Goal: Contribute content

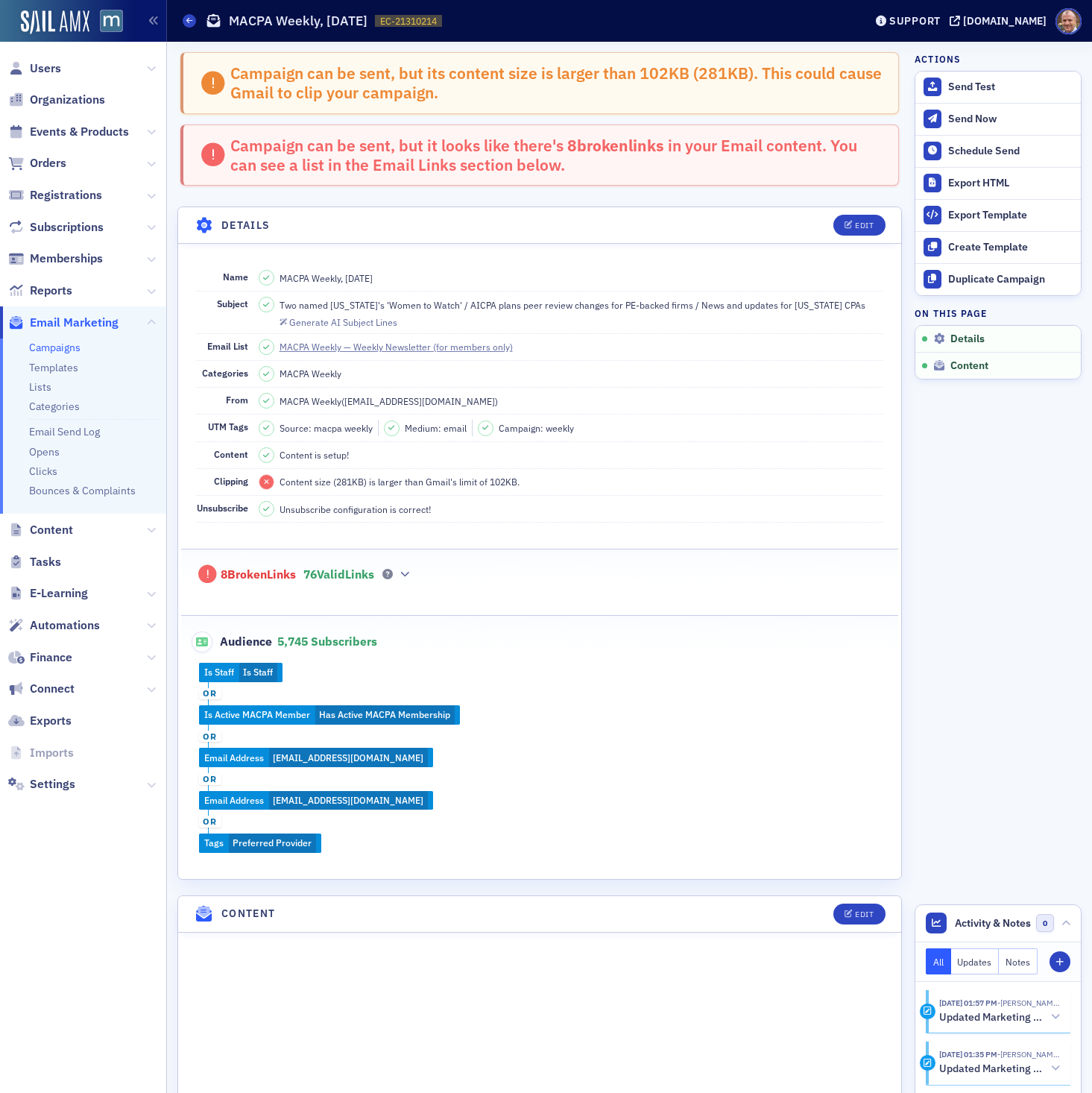
scroll to position [759, 0]
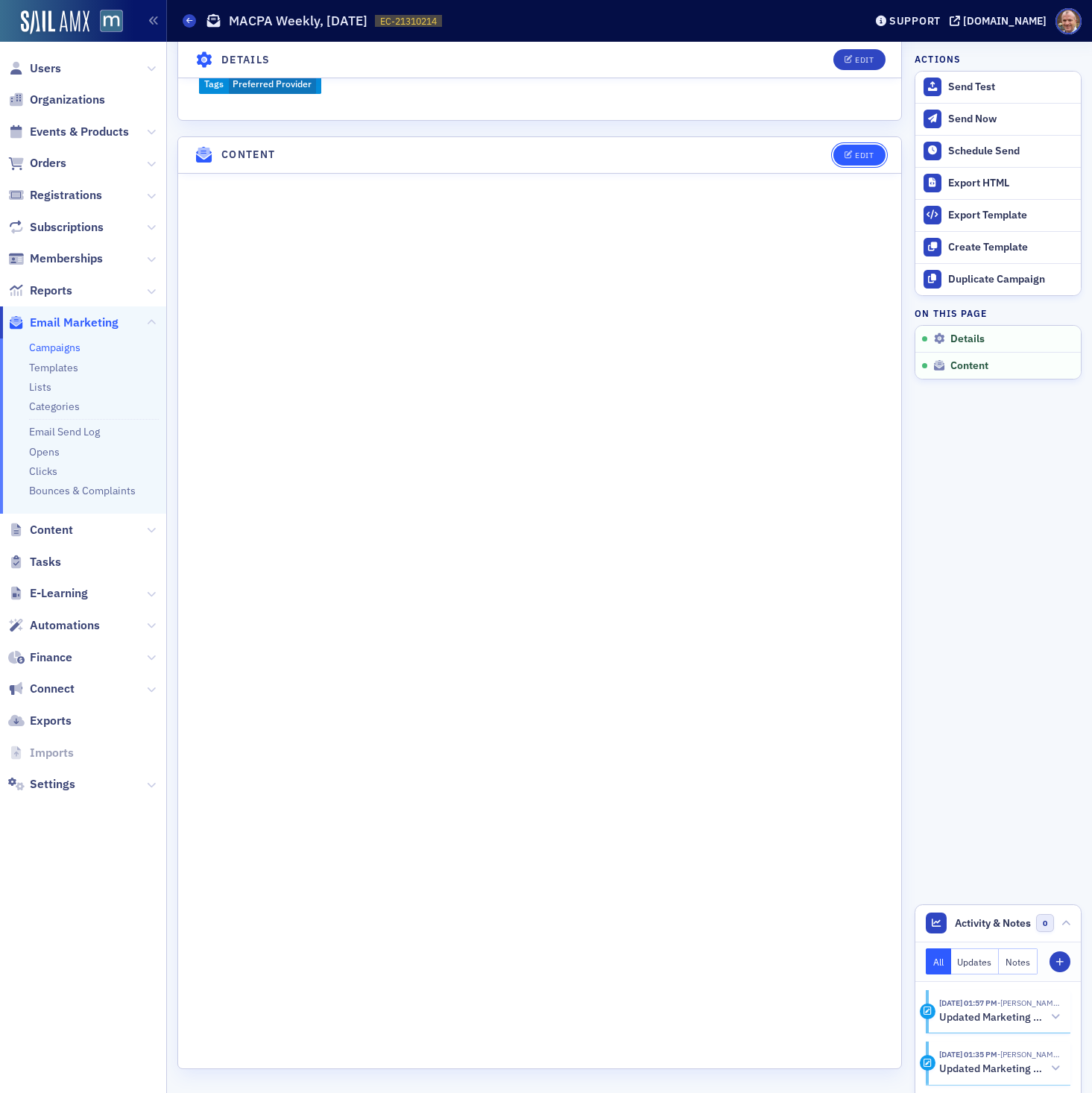
click at [866, 154] on div "Edit" at bounding box center [864, 156] width 19 height 8
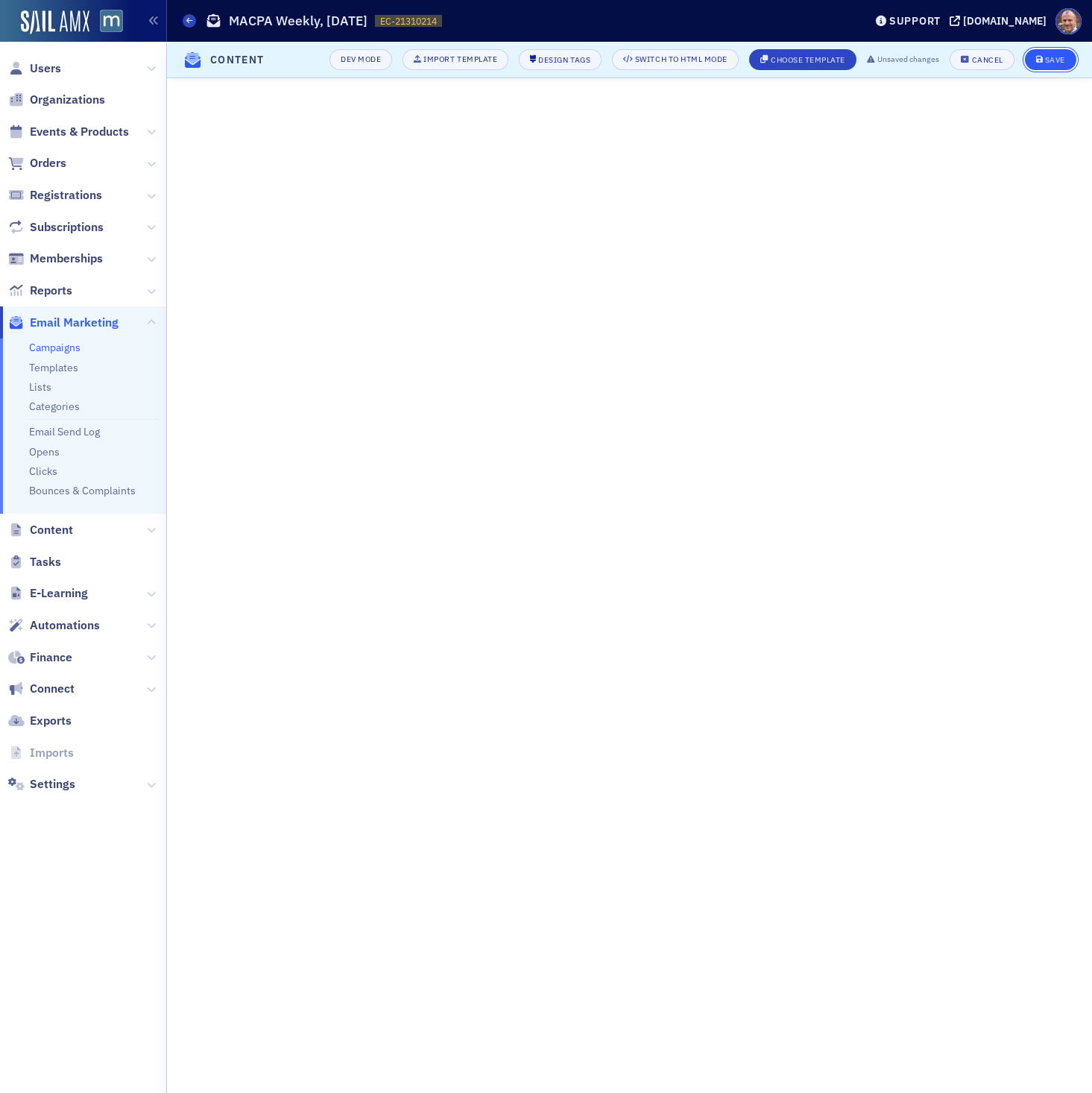
click at [1059, 60] on div "Save" at bounding box center [1055, 60] width 20 height 8
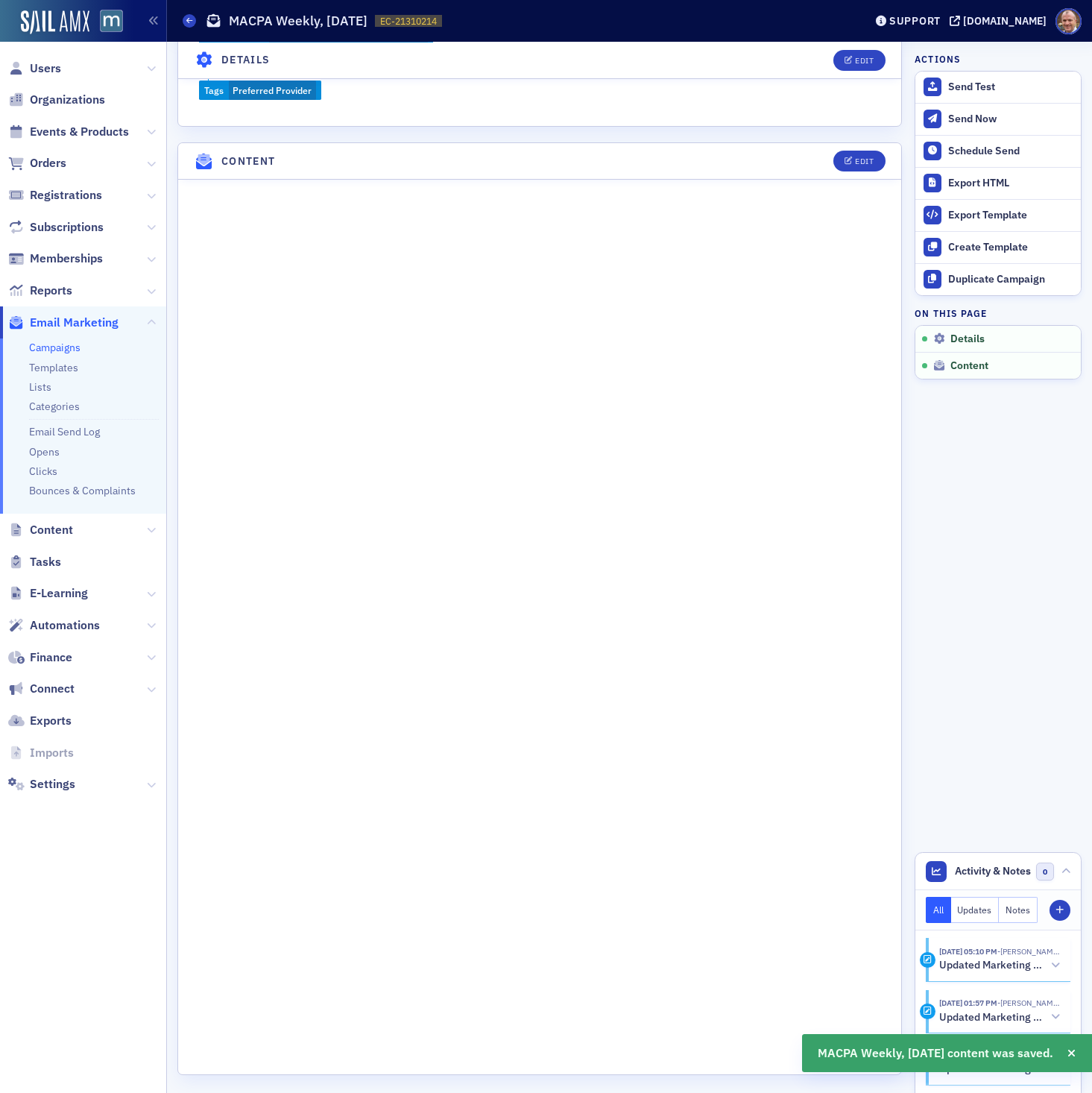
scroll to position [687, 0]
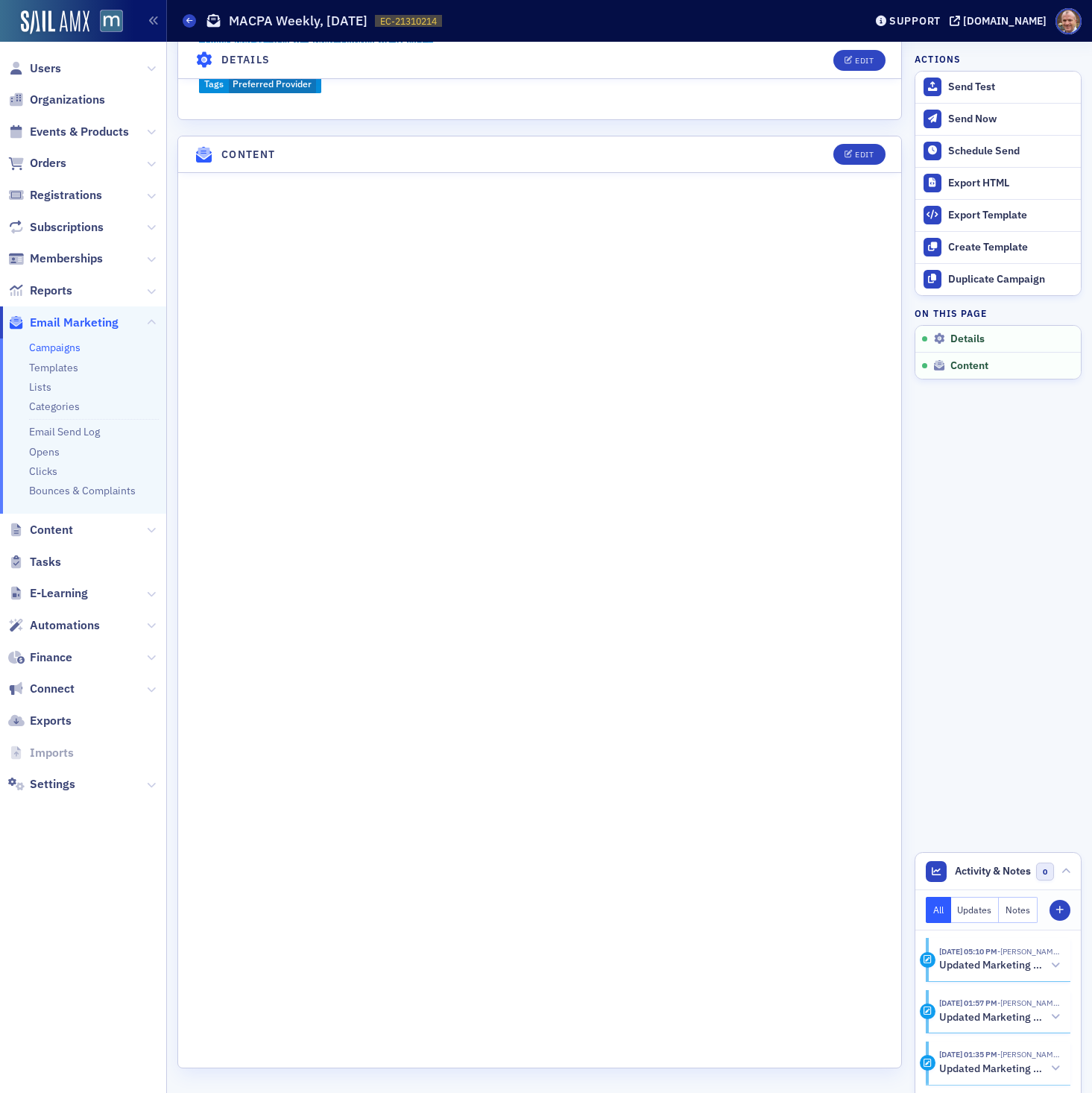
click at [862, 164] on header "Content Edit" at bounding box center [540, 154] width 723 height 36
click at [861, 154] on div "Edit" at bounding box center [864, 155] width 19 height 8
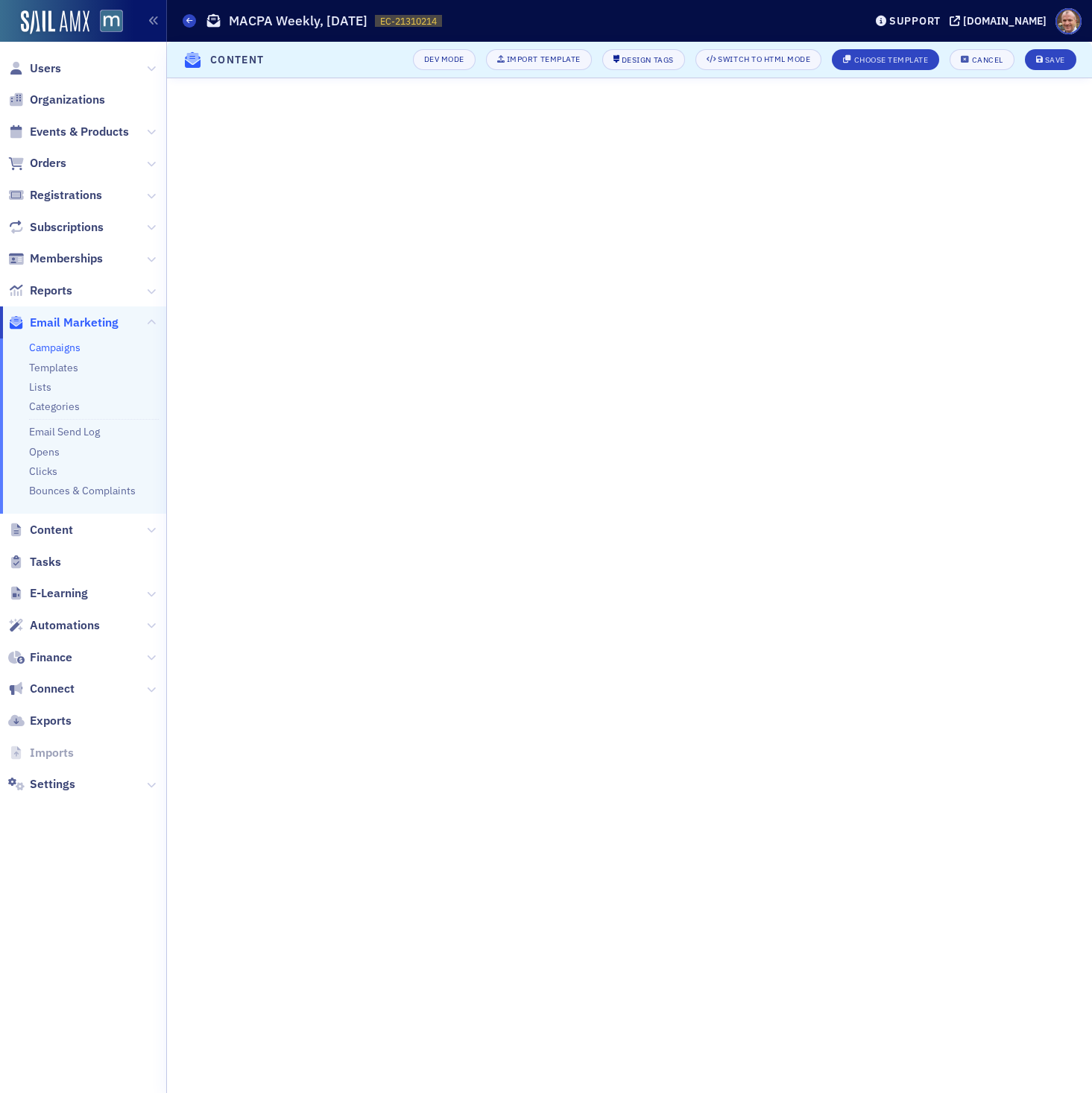
scroll to position [0, 0]
click at [1061, 62] on div "Save" at bounding box center [1055, 60] width 20 height 8
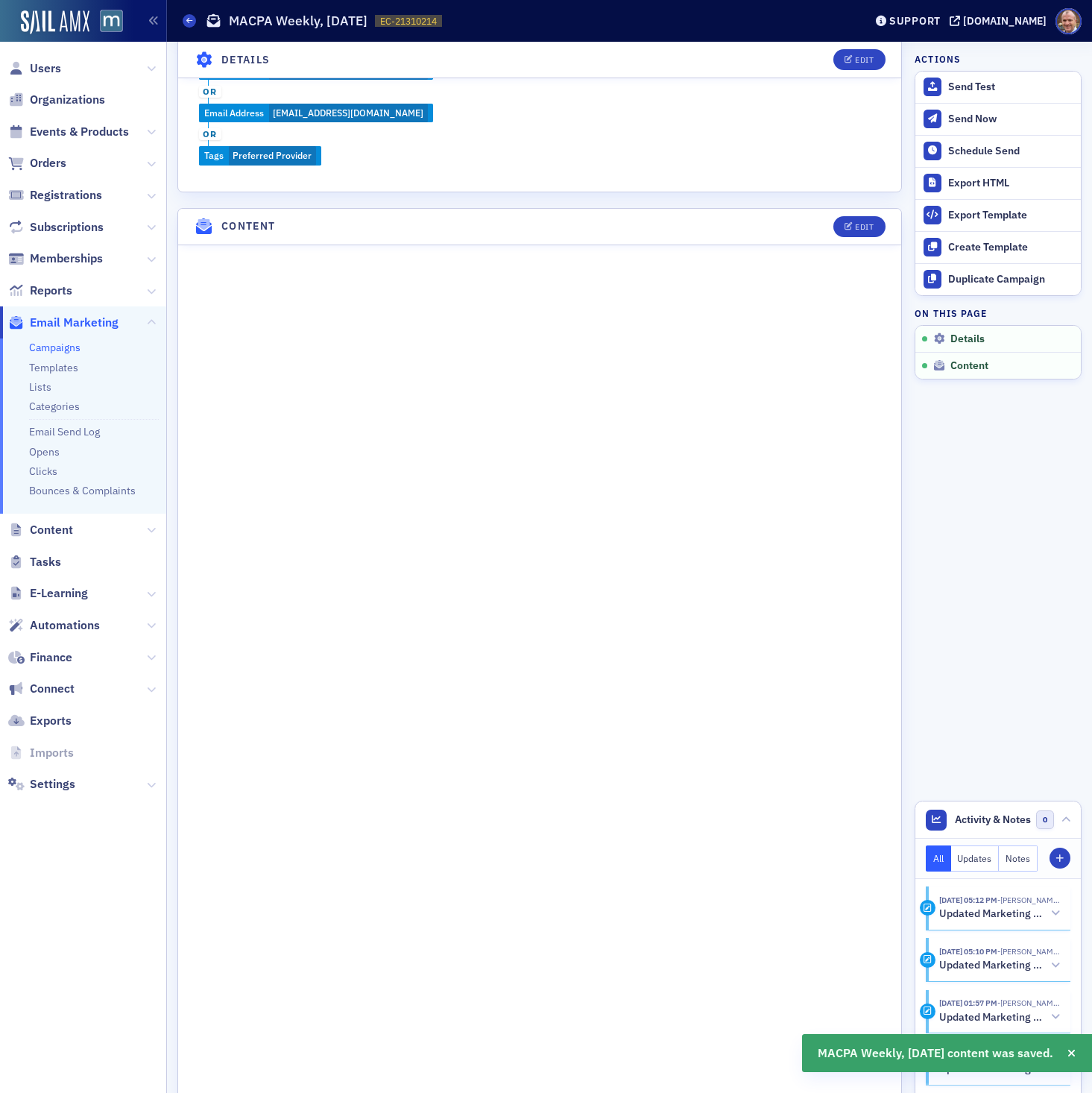
scroll to position [759, 0]
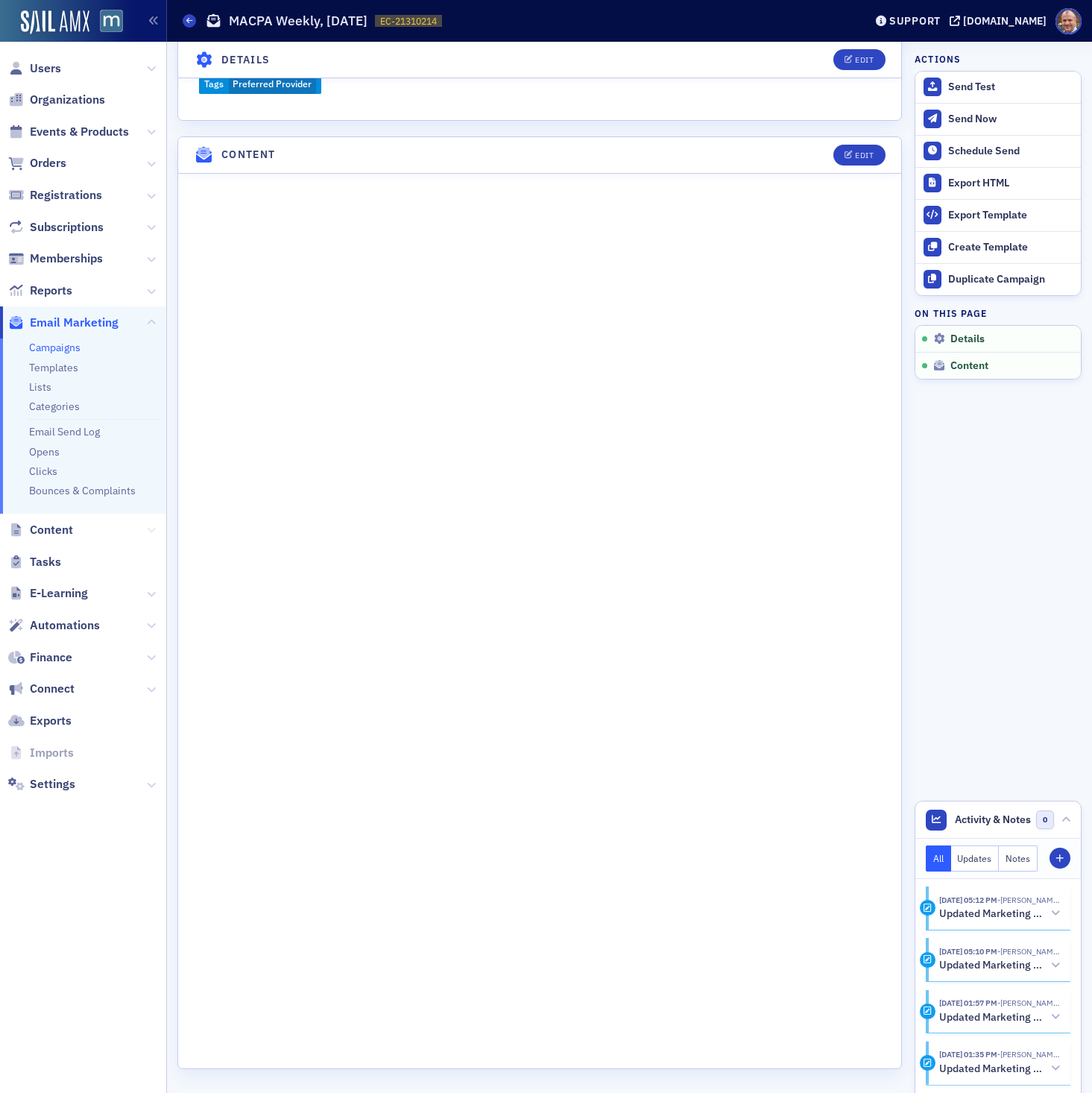
click at [153, 530] on icon at bounding box center [151, 530] width 9 height 9
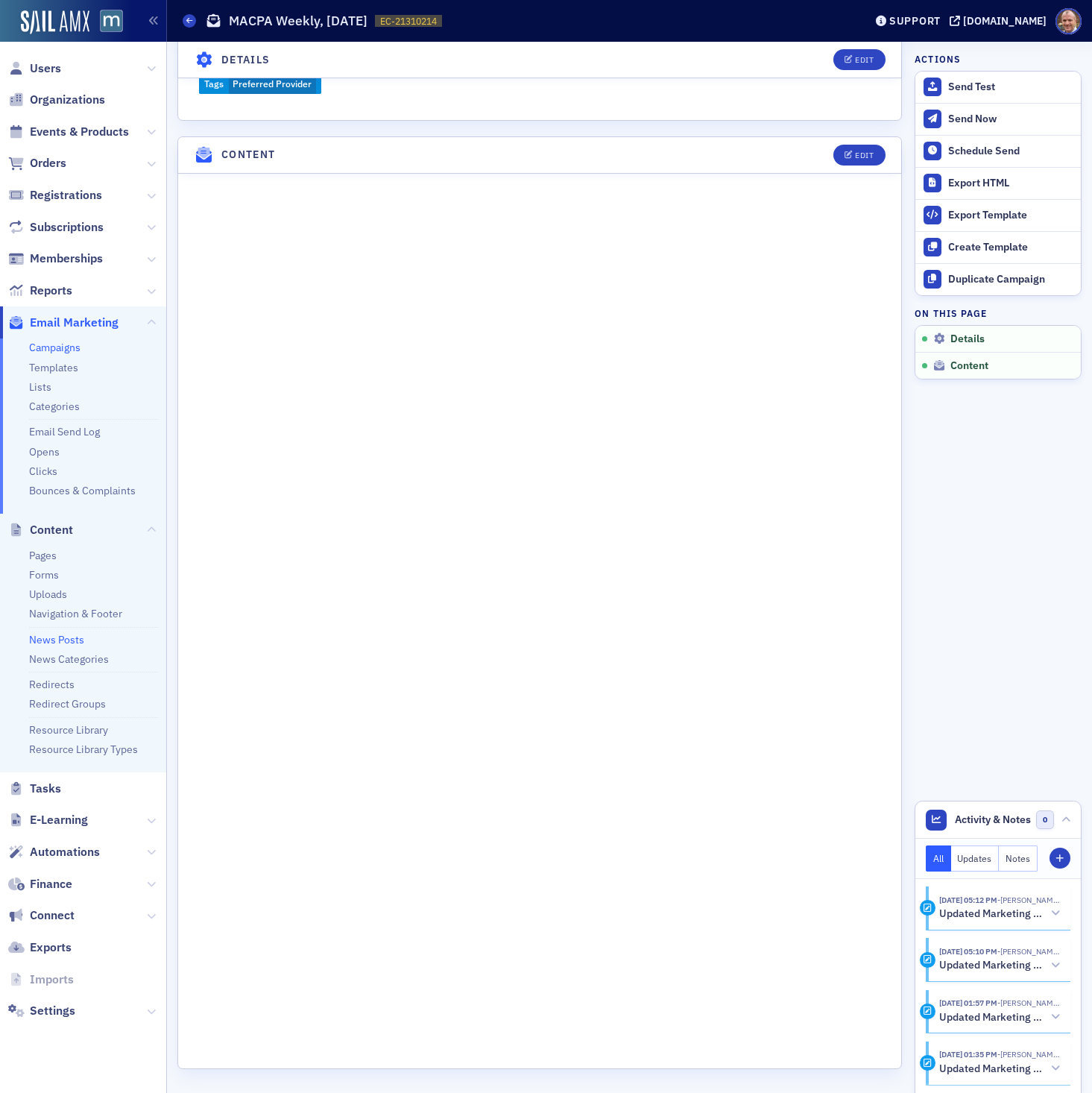
click at [56, 636] on link "News Posts" at bounding box center [56, 640] width 55 height 14
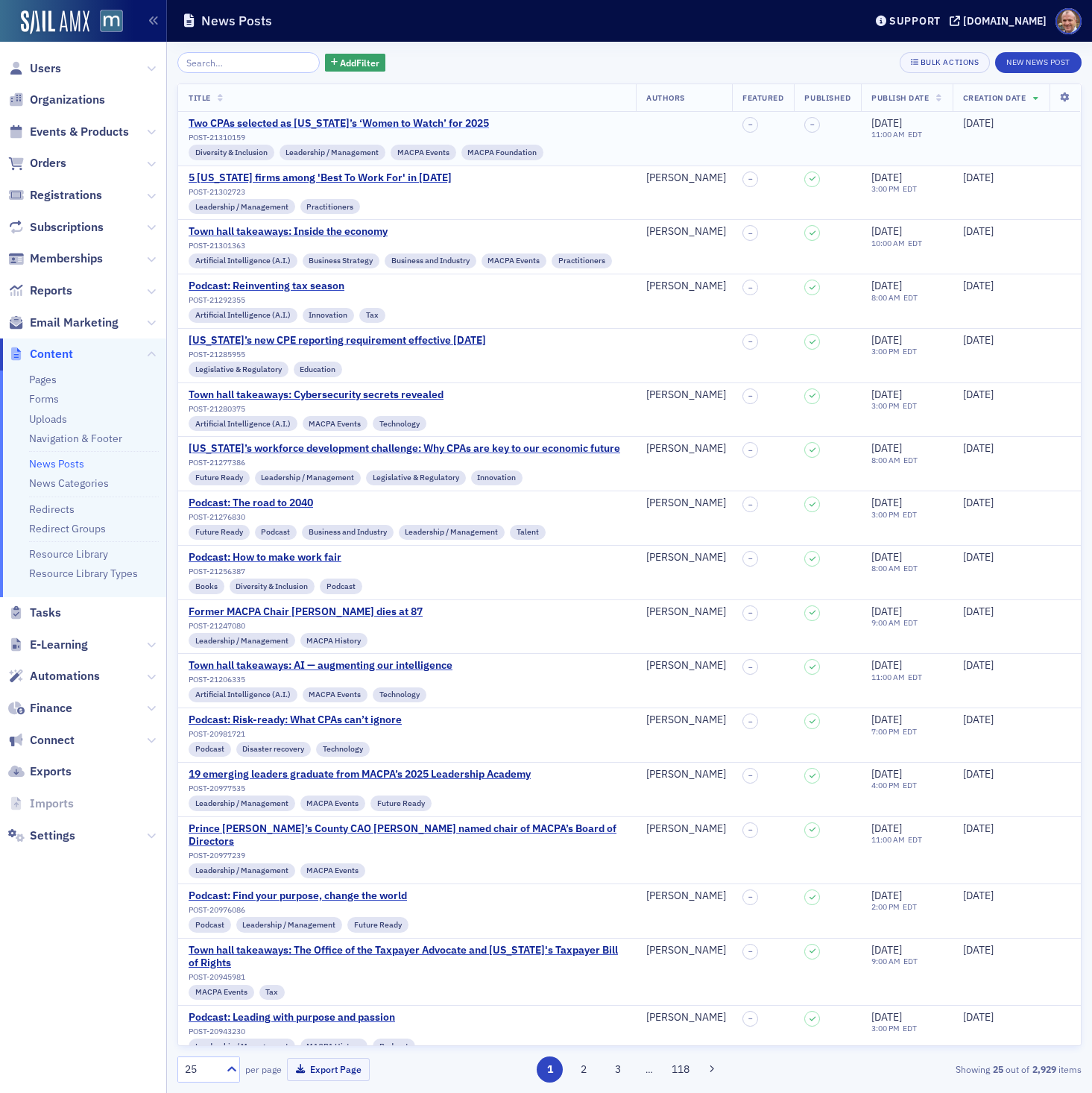
click at [351, 125] on div "Two CPAs selected as [US_STATE]’s ‘Women to Watch’ for 2025" at bounding box center [366, 123] width 355 height 14
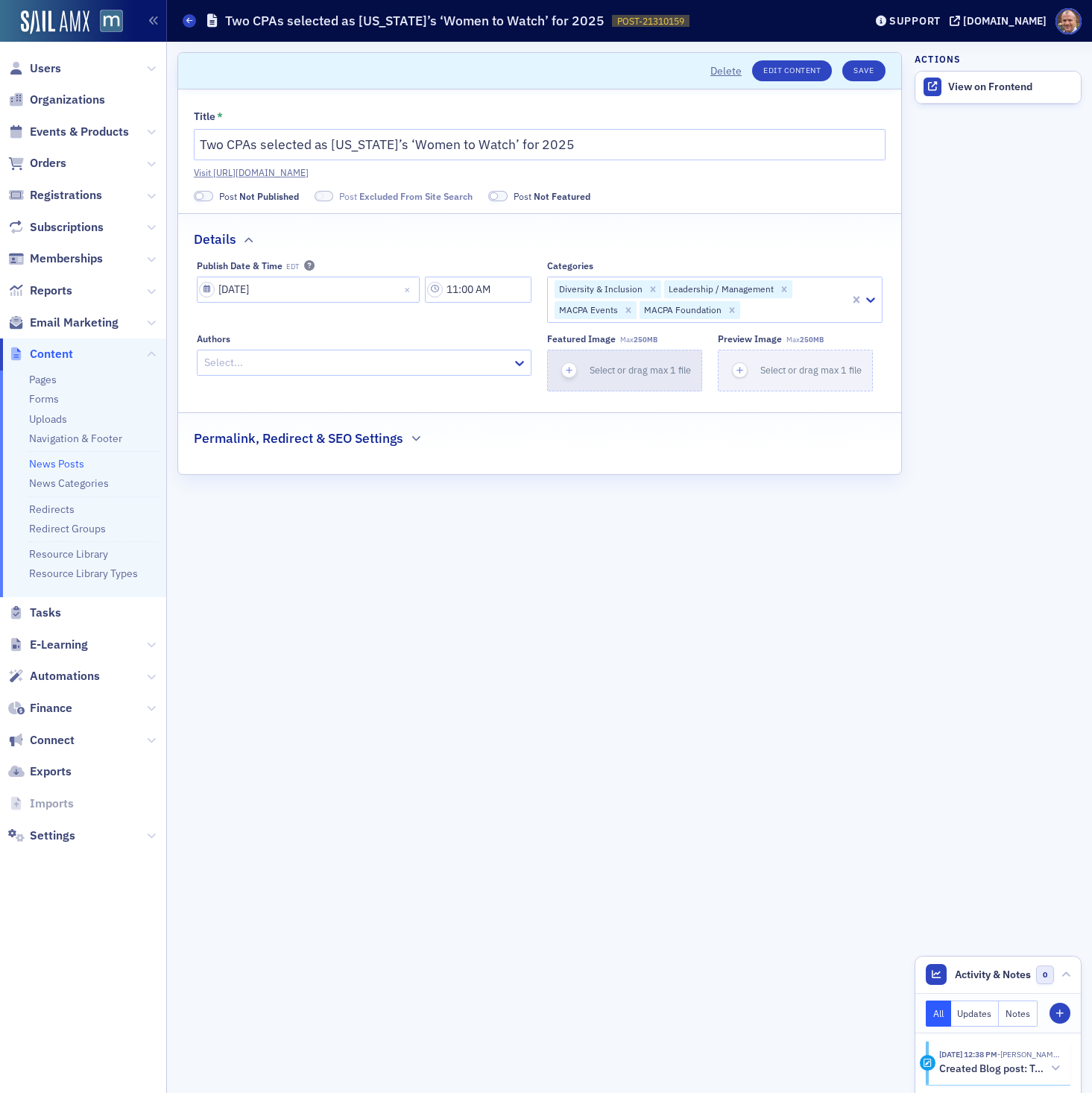
click at [630, 372] on span "Select or drag max 1 file" at bounding box center [640, 369] width 102 height 12
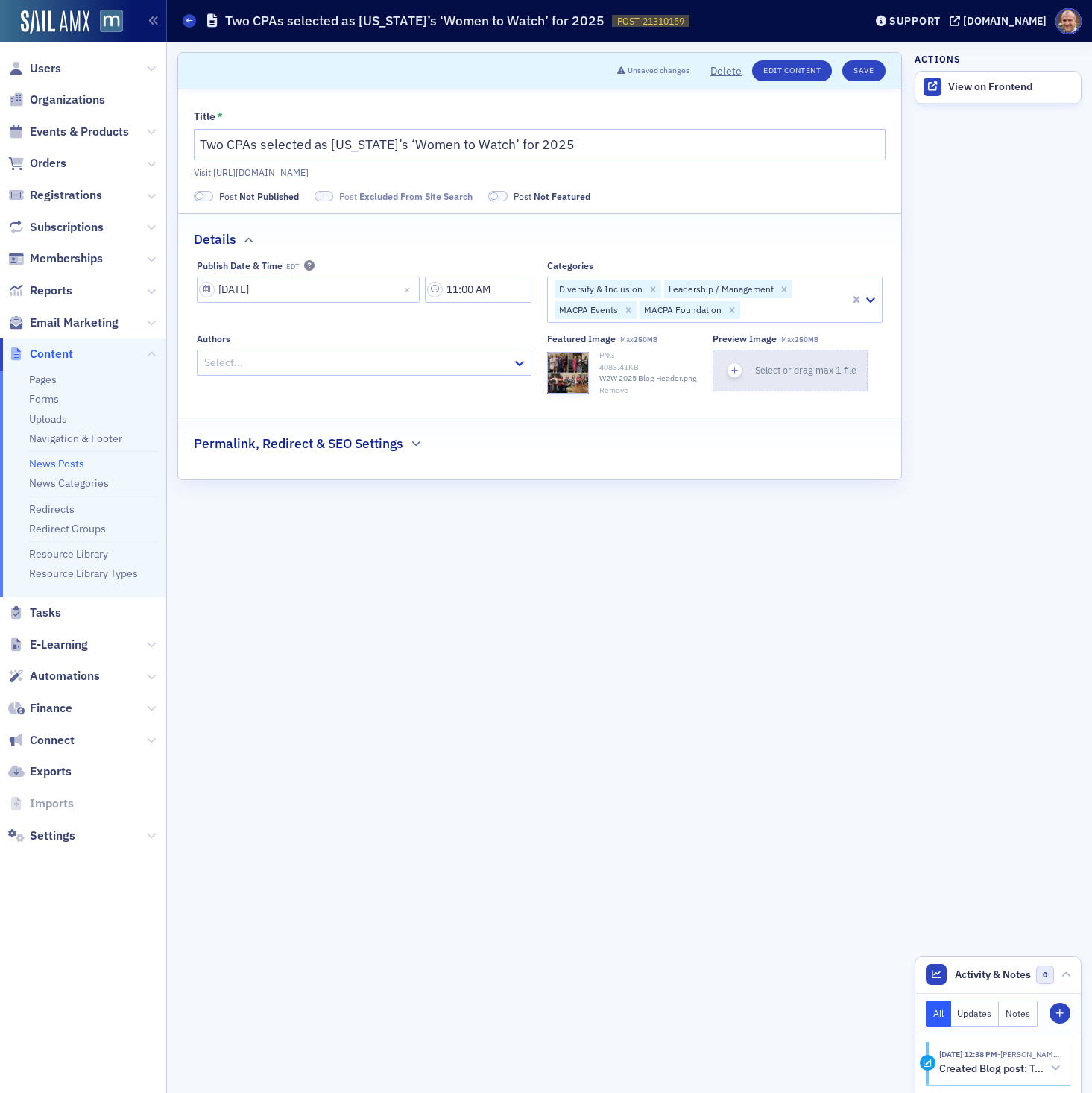
click at [807, 370] on span "Select or drag max 1 file" at bounding box center [806, 369] width 102 height 12
click at [416, 441] on icon "button" at bounding box center [415, 444] width 9 height 9
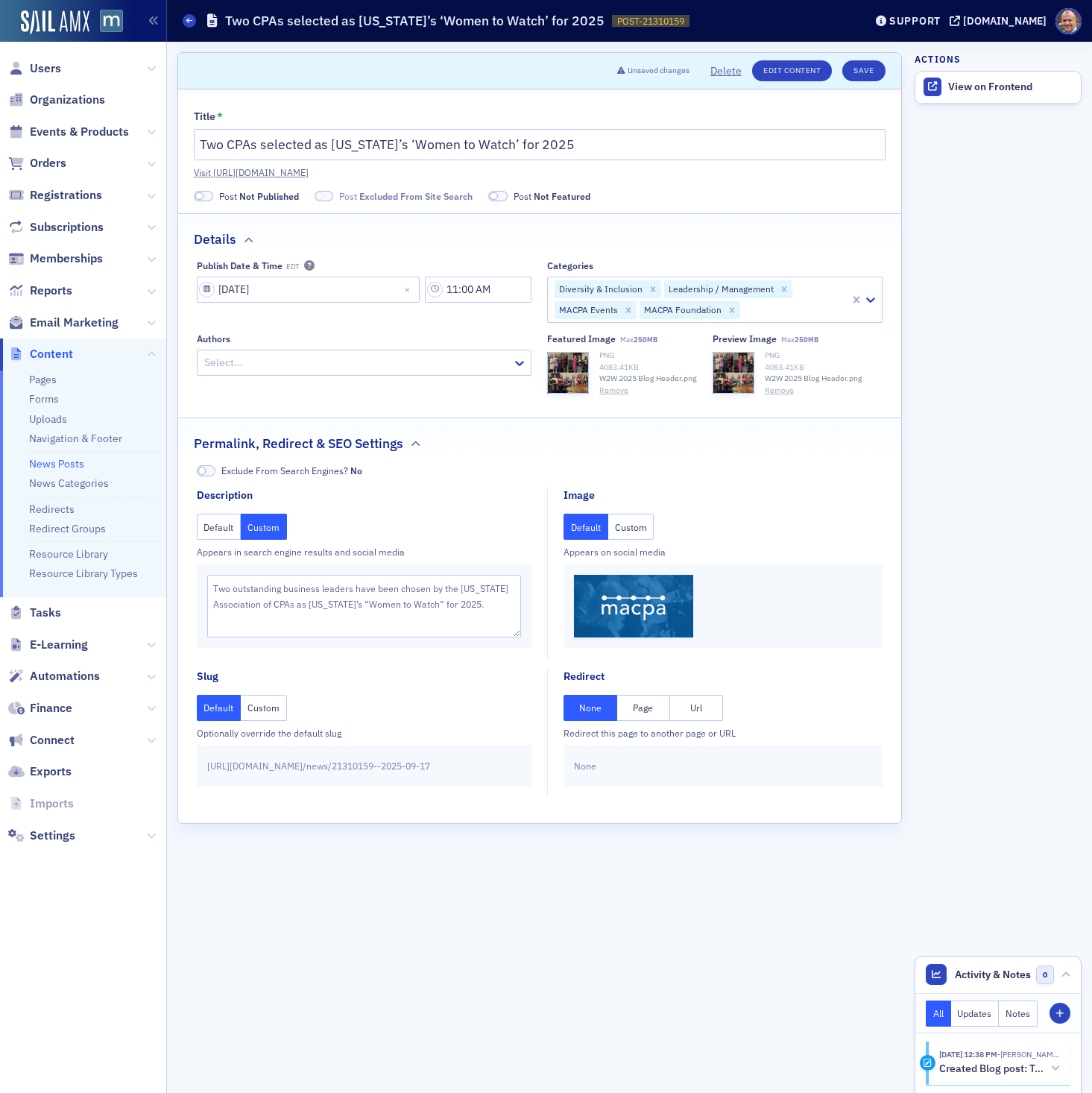
click at [637, 528] on button "Custom" at bounding box center [631, 527] width 46 height 26
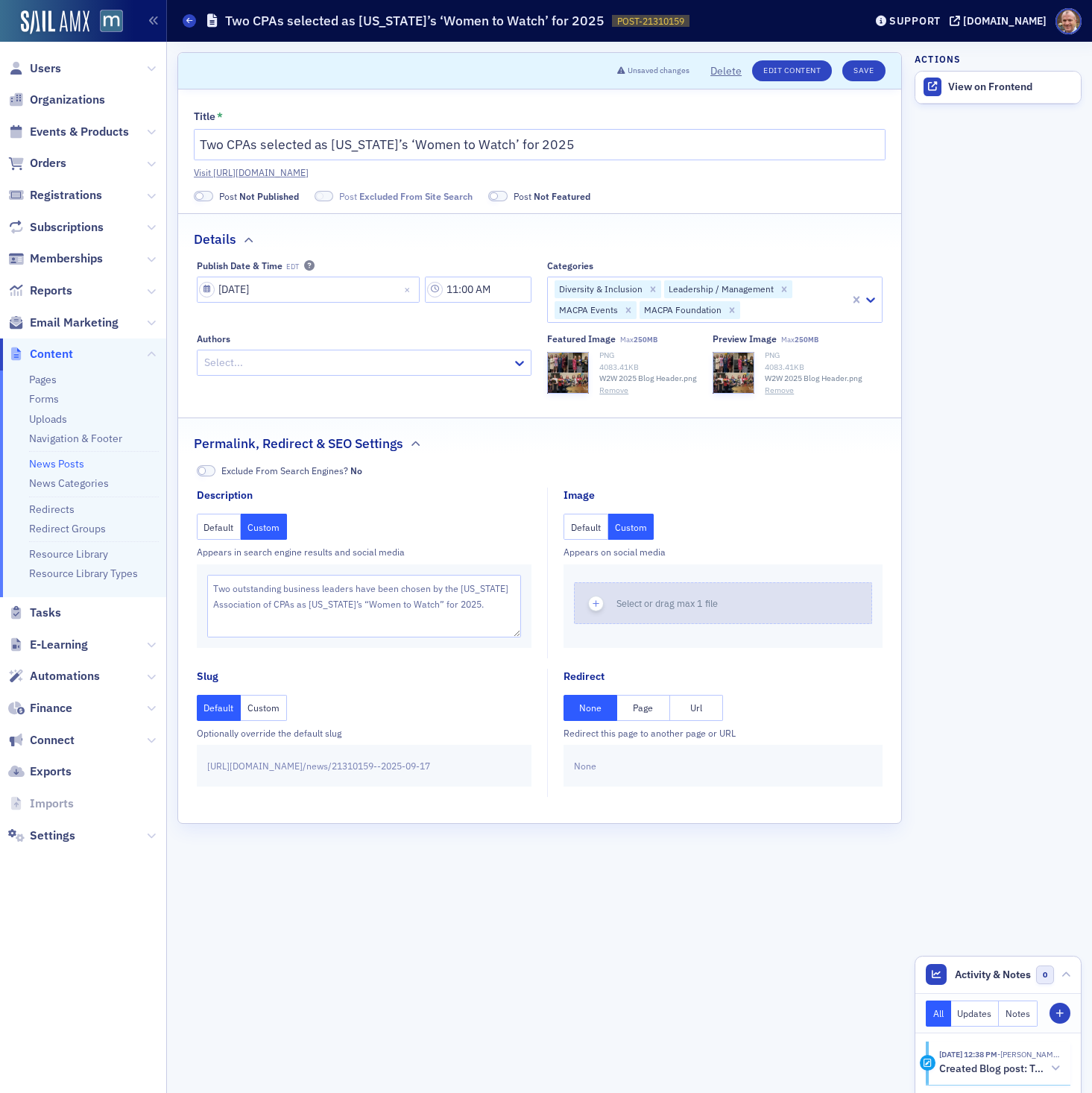
click at [651, 599] on span "Select or drag max 1 file" at bounding box center [668, 603] width 102 height 12
click at [867, 74] on button "Save" at bounding box center [864, 71] width 43 height 21
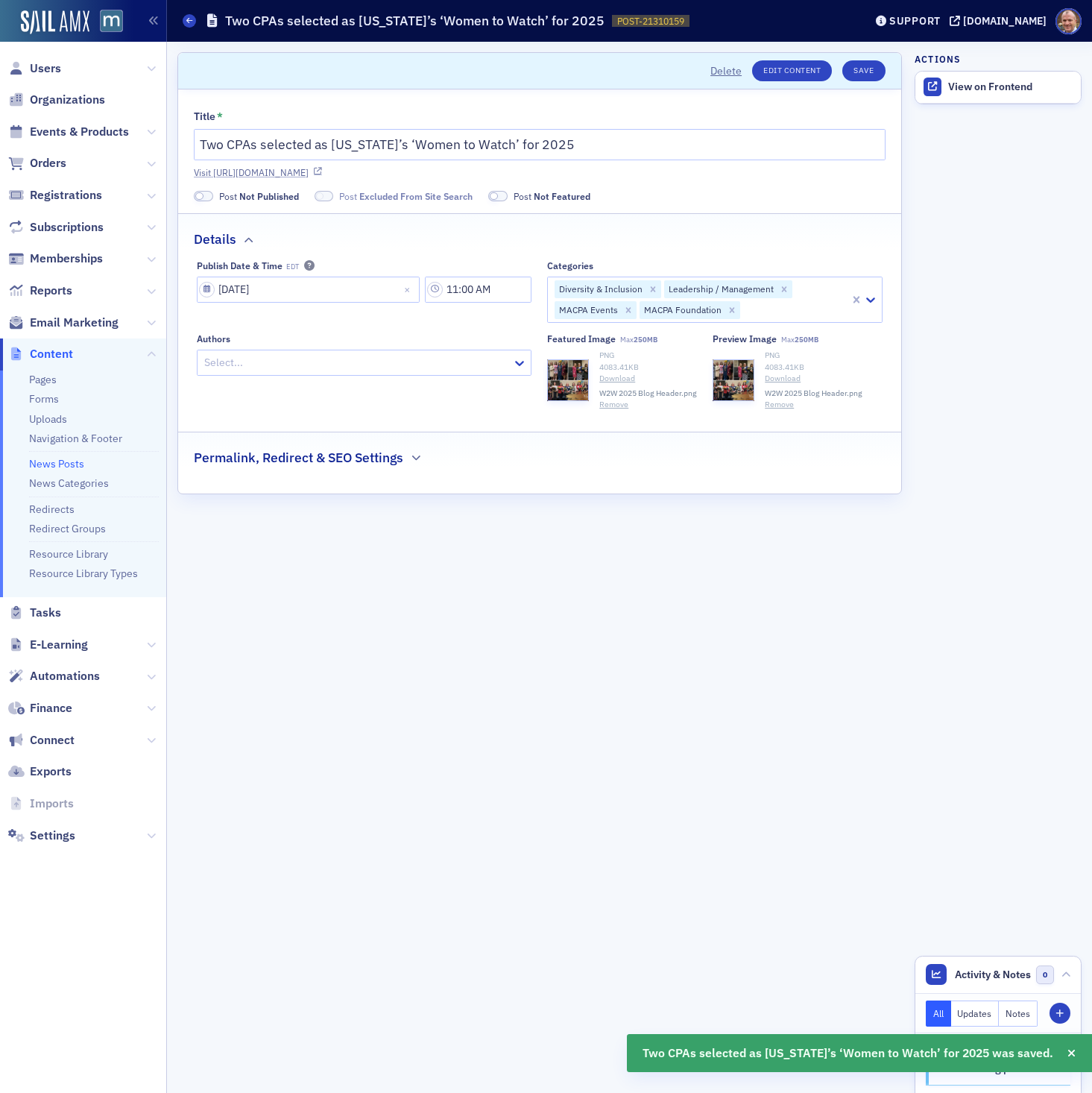
click at [616, 165] on link "Visit [URL][DOMAIN_NAME]" at bounding box center [540, 172] width 692 height 14
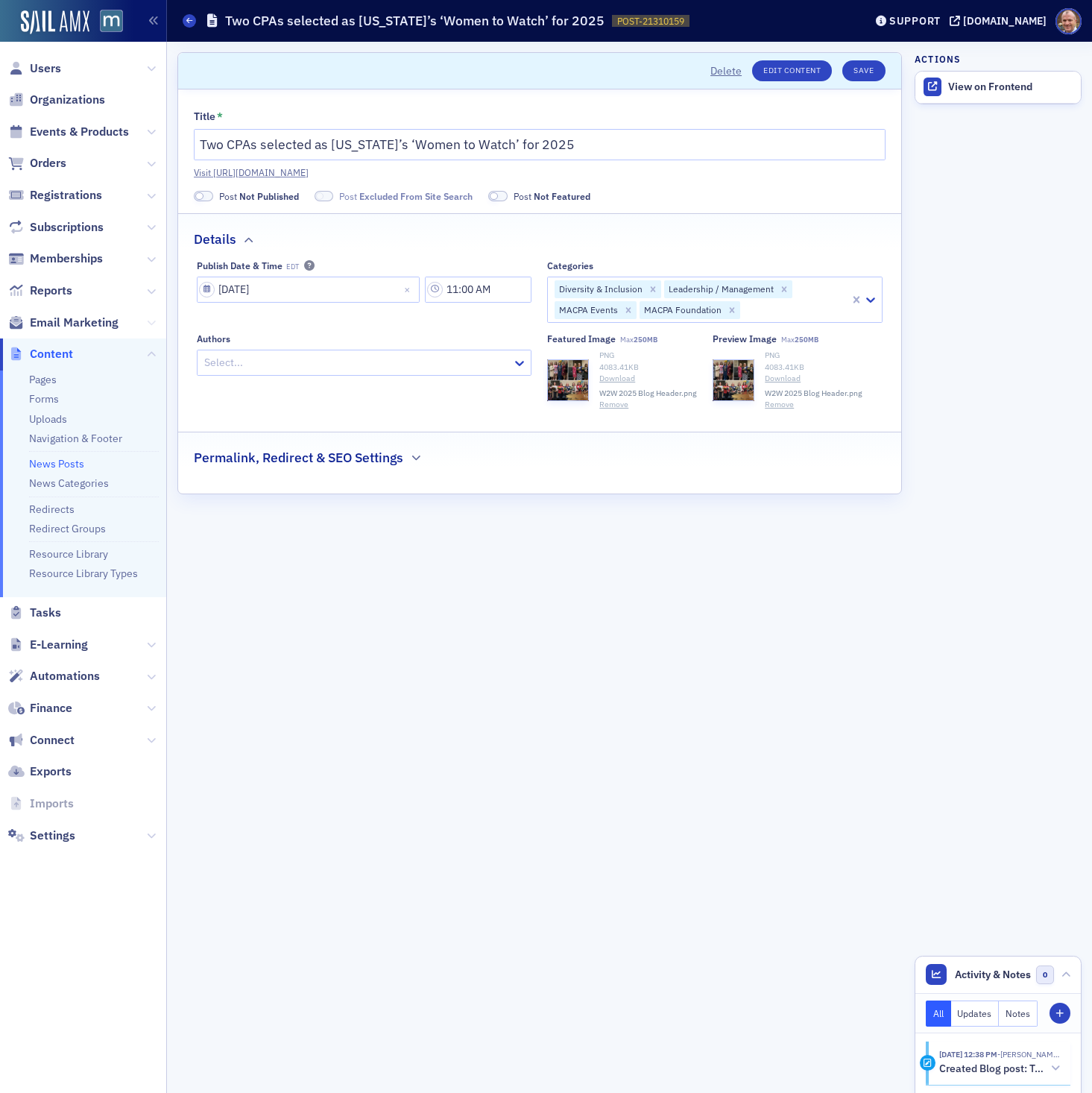
click at [151, 321] on icon at bounding box center [151, 323] width 9 height 9
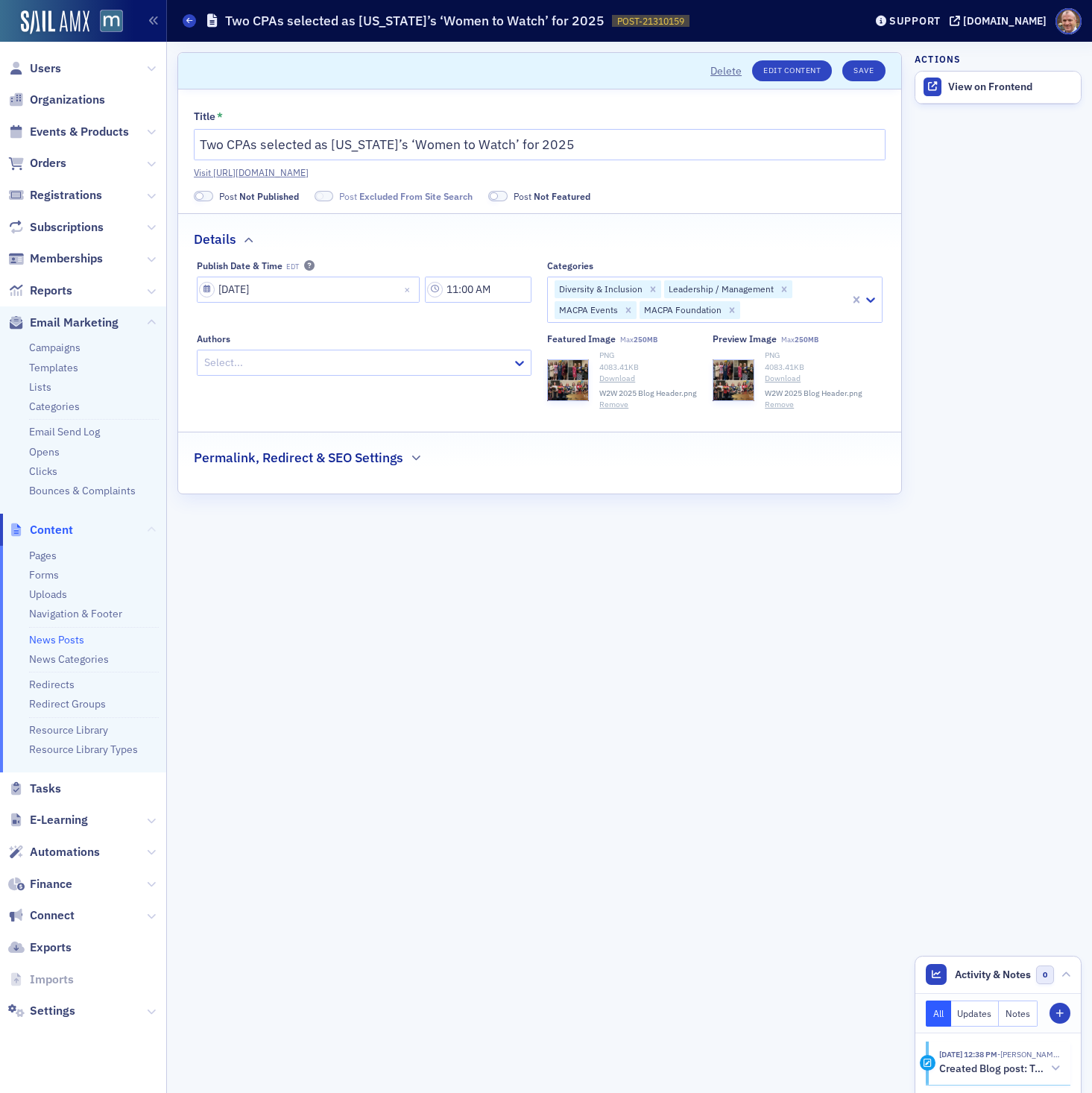
click at [153, 531] on icon at bounding box center [151, 530] width 9 height 9
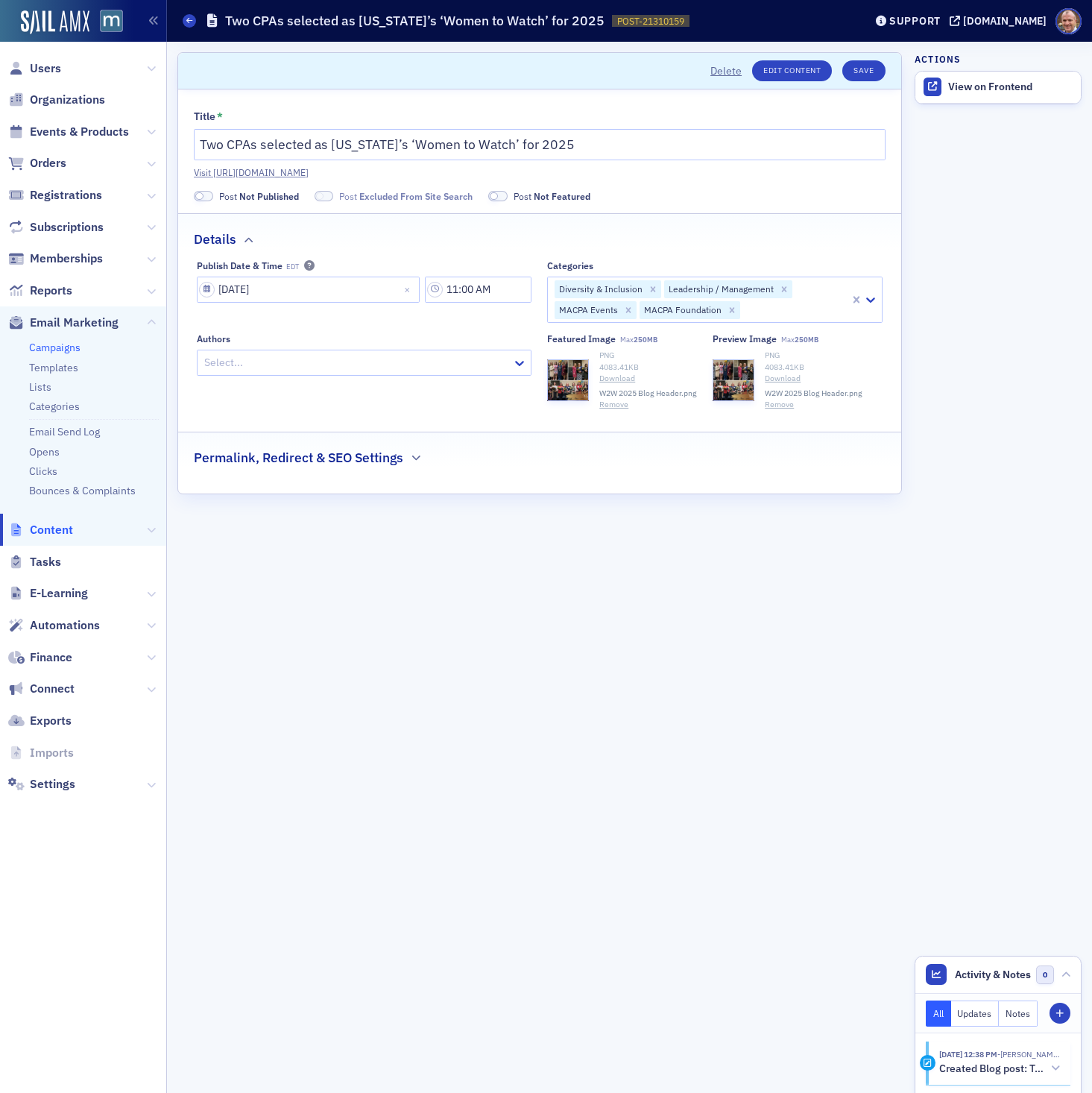
click at [57, 350] on link "Campaigns" at bounding box center [55, 348] width 52 height 14
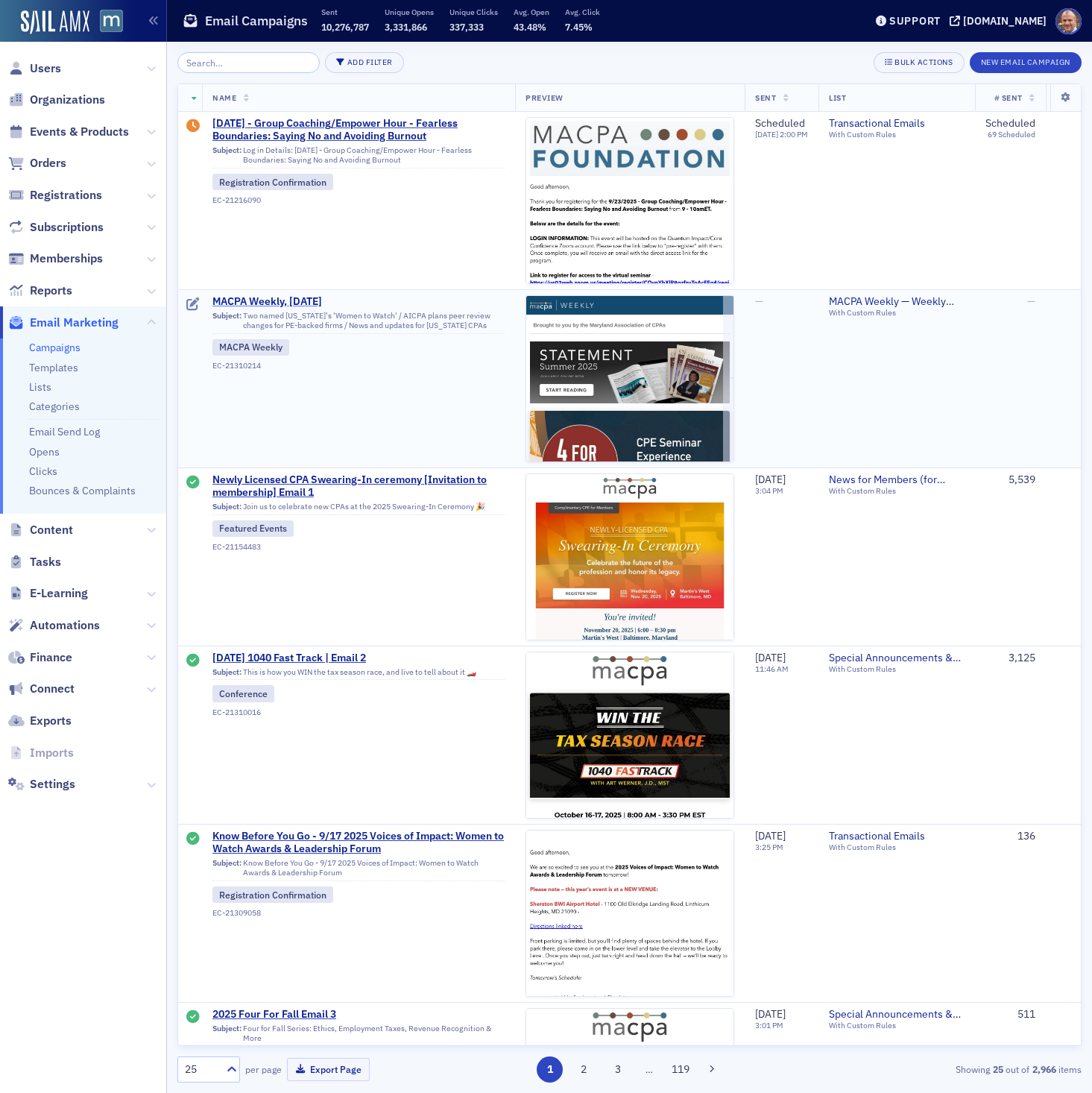
click at [273, 301] on span "MACPA Weekly, [DATE]" at bounding box center [358, 302] width 292 height 14
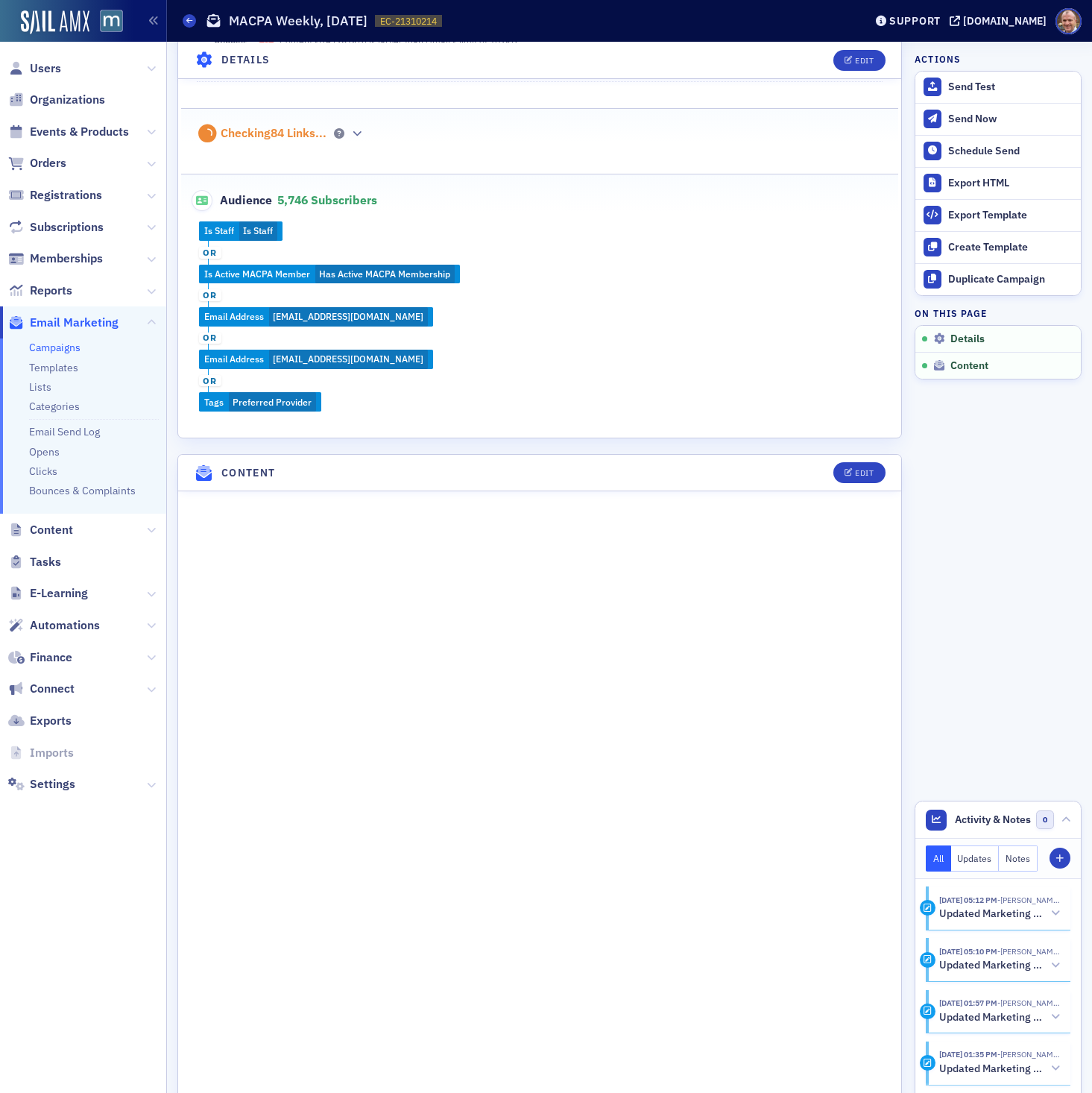
scroll to position [655, 0]
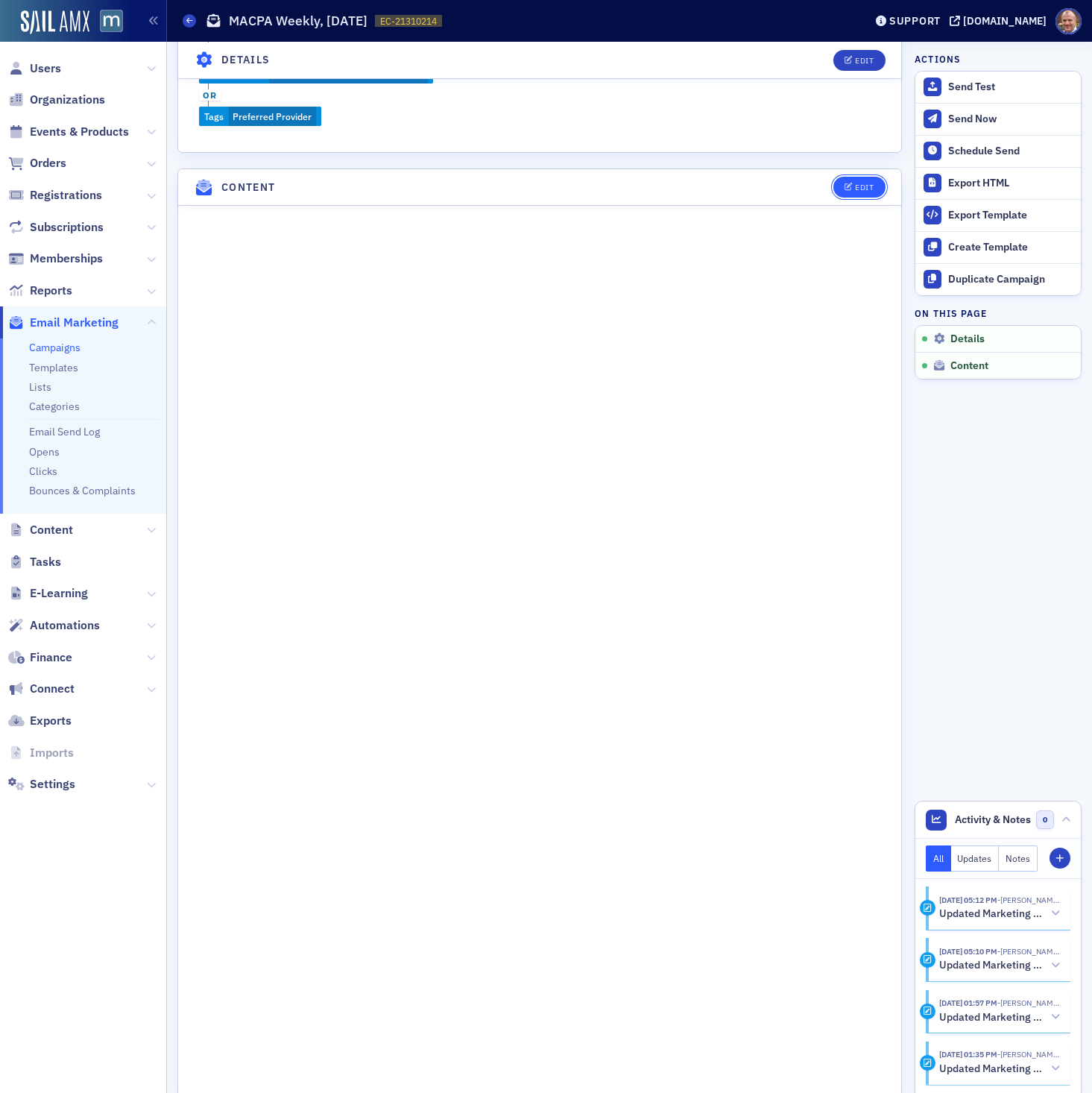
click at [858, 183] on div "Edit" at bounding box center [864, 187] width 19 height 8
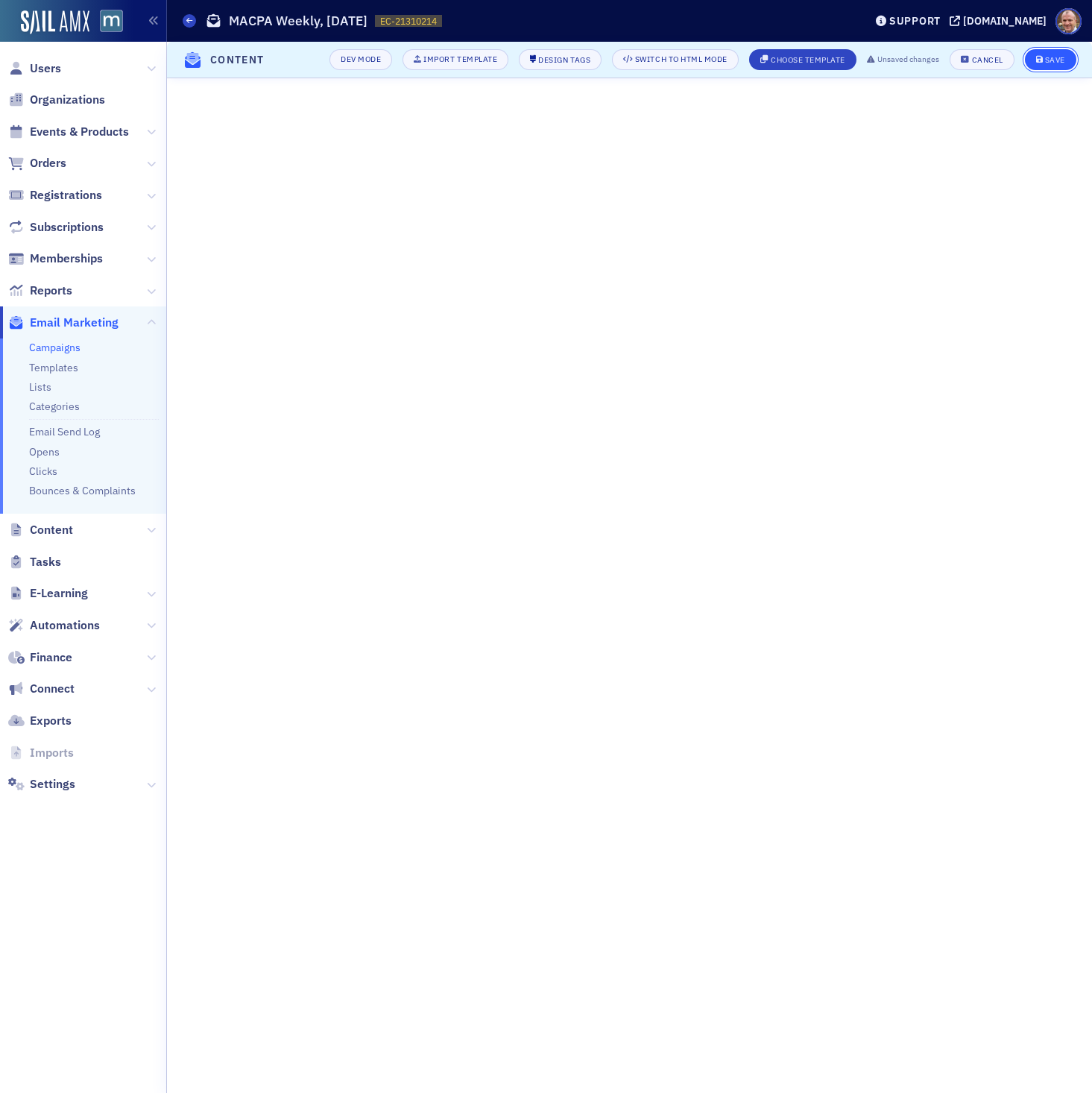
click at [1048, 57] on div "Save" at bounding box center [1055, 60] width 20 height 8
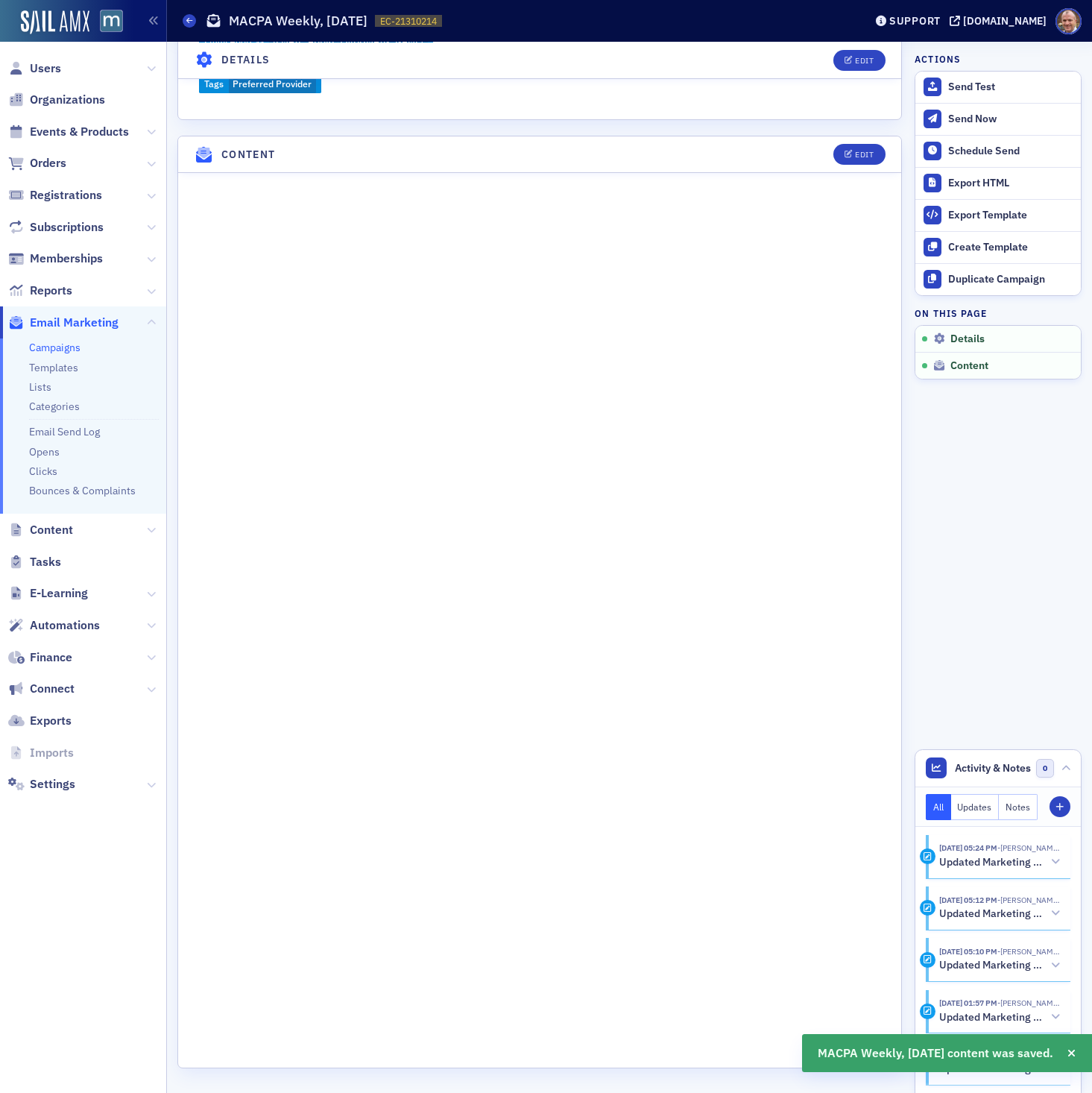
scroll to position [759, 0]
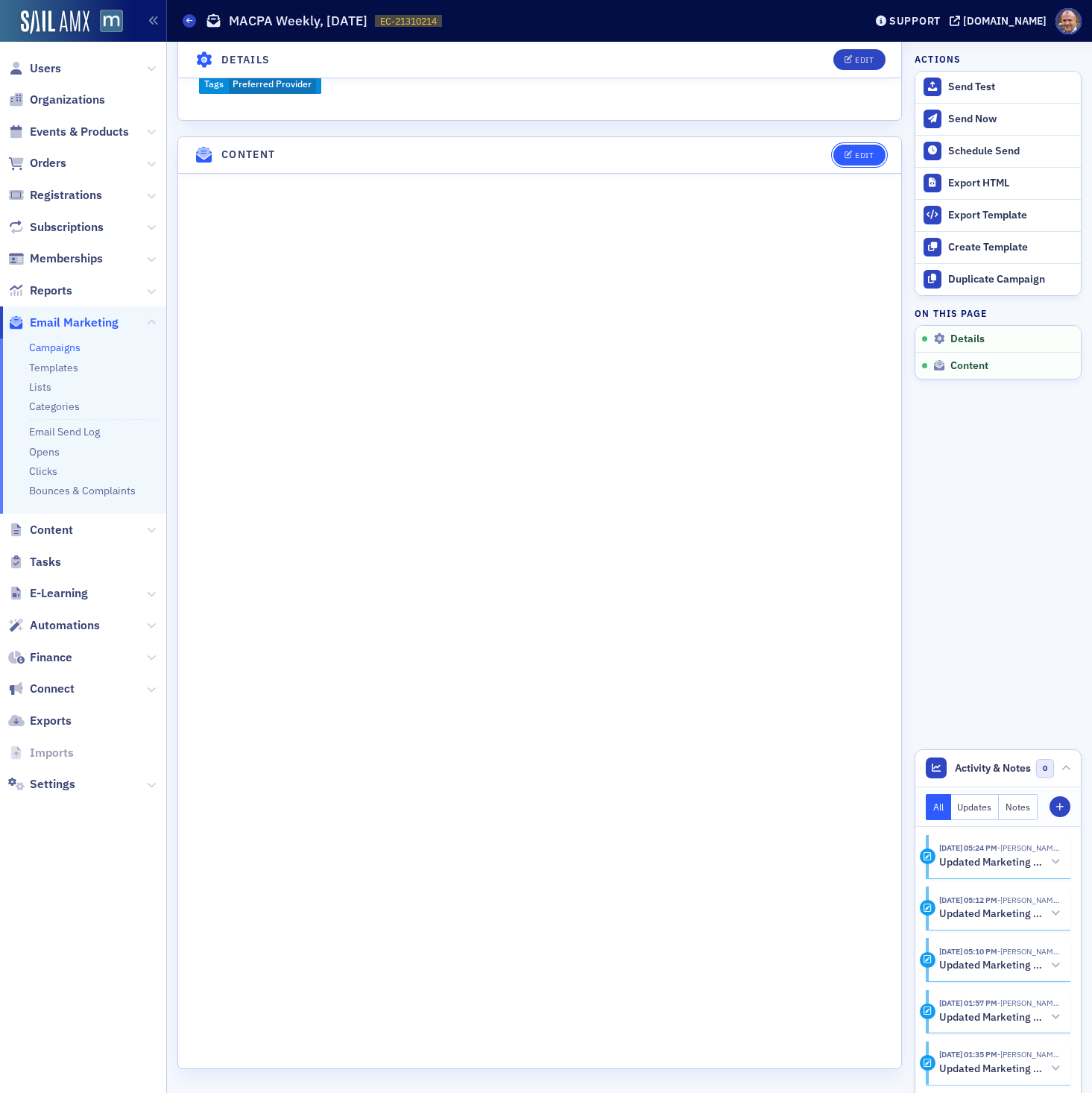
click at [861, 152] on div "Edit" at bounding box center [864, 156] width 19 height 8
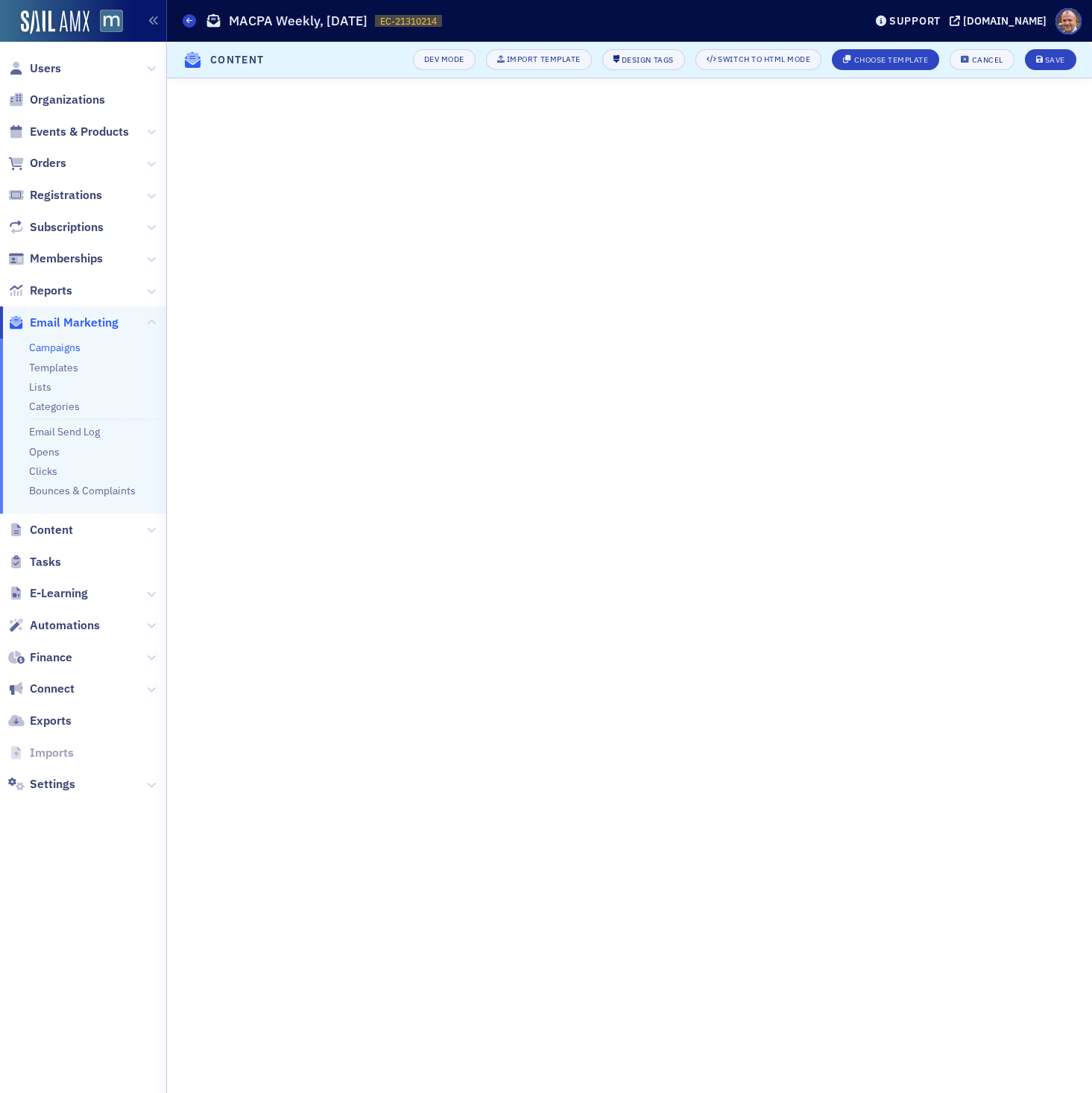
scroll to position [0, 0]
click at [1053, 58] on div "Save" at bounding box center [1055, 60] width 20 height 8
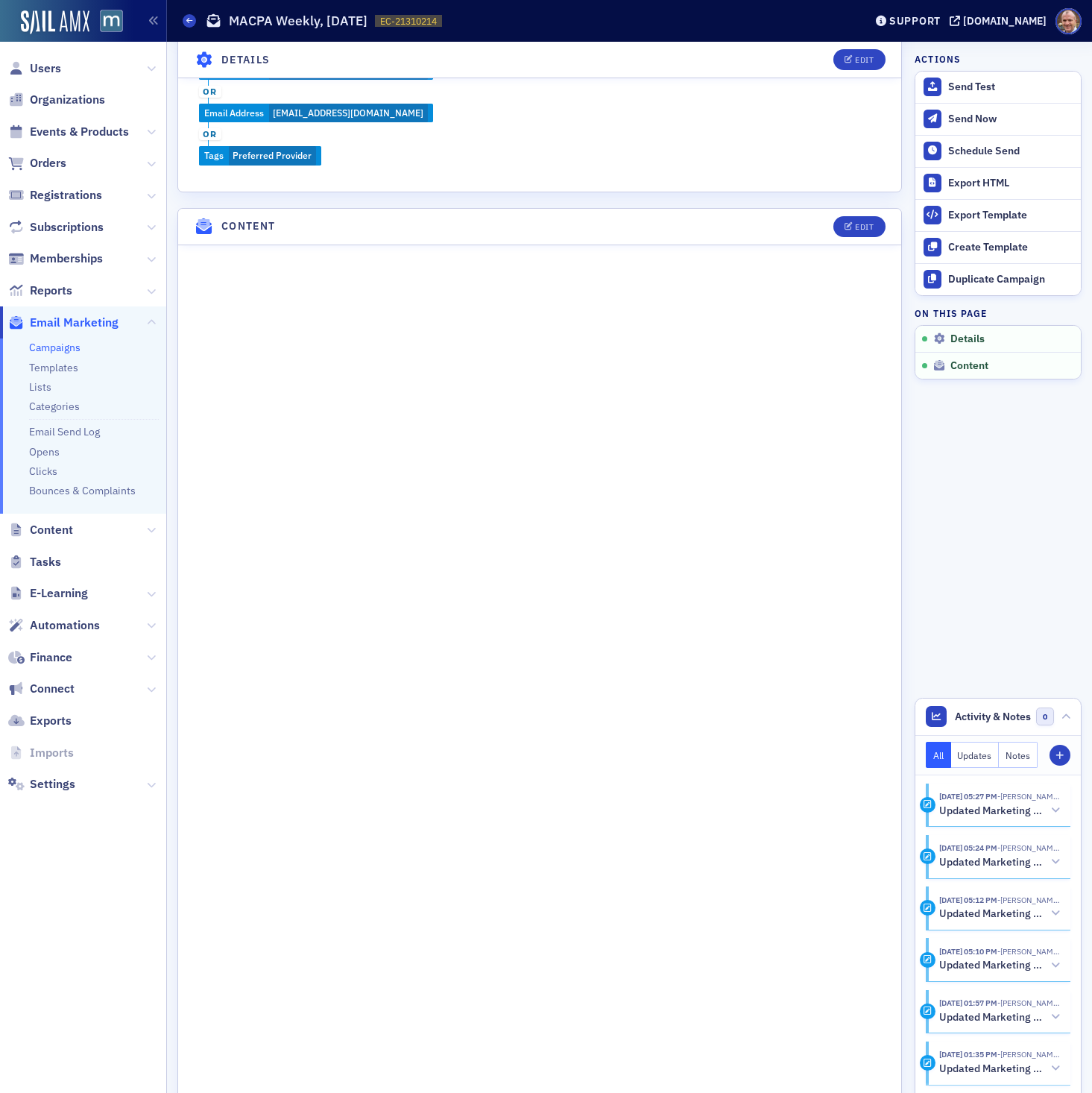
scroll to position [759, 0]
